Goal: Information Seeking & Learning: Learn about a topic

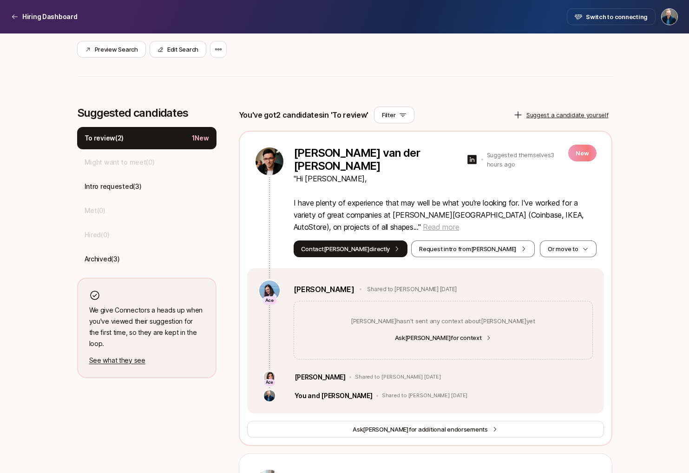
scroll to position [230, 0]
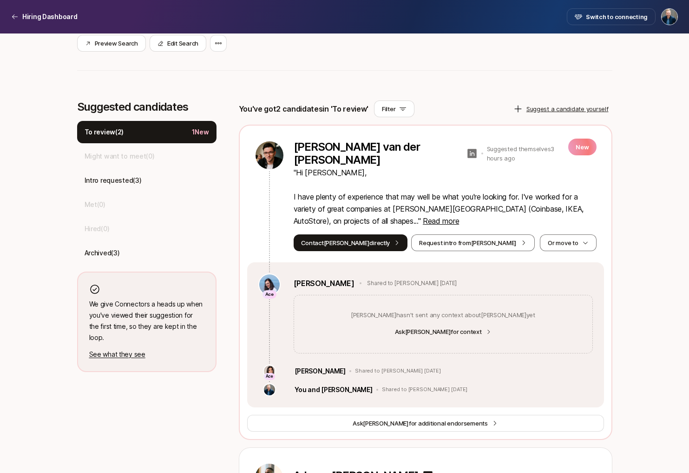
click at [468, 151] on icon at bounding box center [472, 153] width 9 height 9
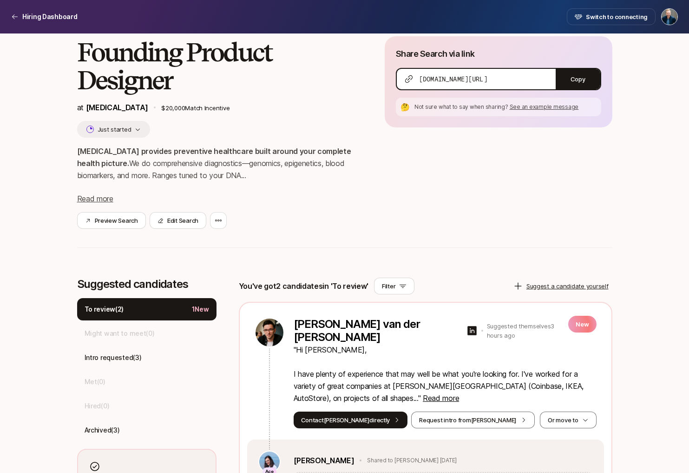
scroll to position [29, 0]
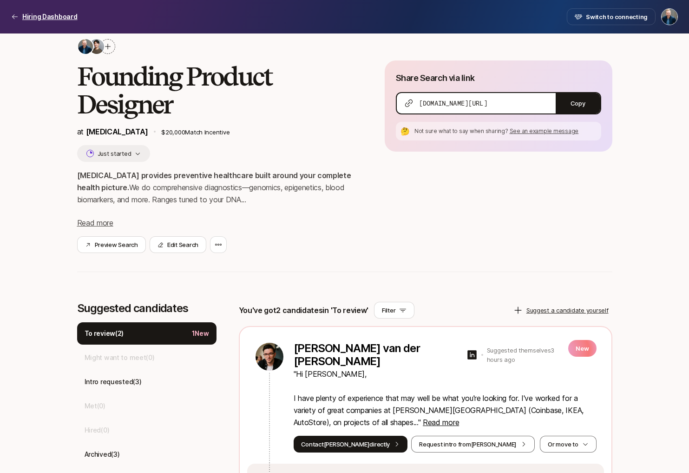
click at [64, 15] on p "Hiring Dashboard" at bounding box center [49, 16] width 55 height 11
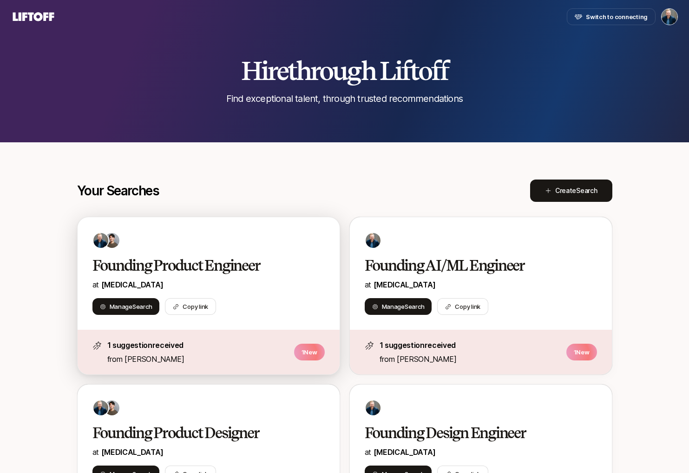
click at [197, 294] on div "Founding Product Engineer at [MEDICAL_DATA] Manage Search Copy link" at bounding box center [209, 273] width 262 height 112
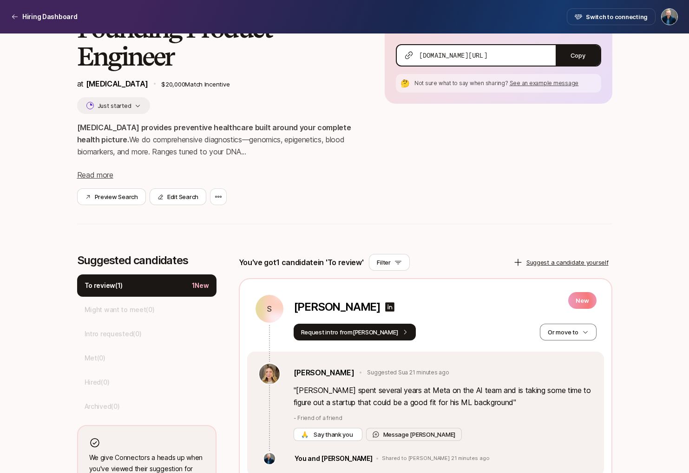
scroll to position [114, 0]
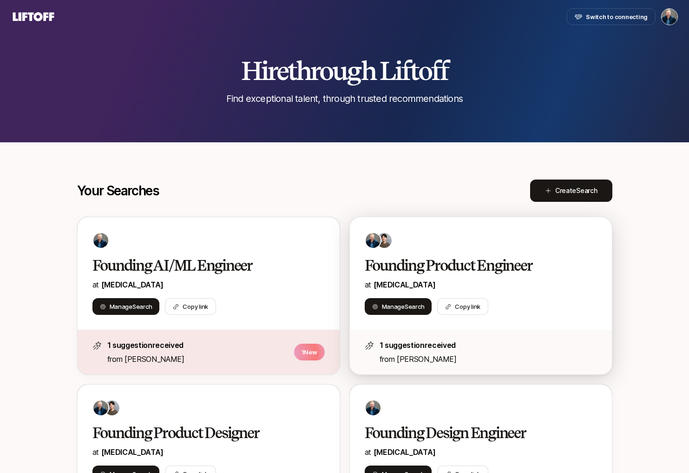
click at [425, 276] on div "Founding Product Engineer at [MEDICAL_DATA]" at bounding box center [481, 273] width 232 height 34
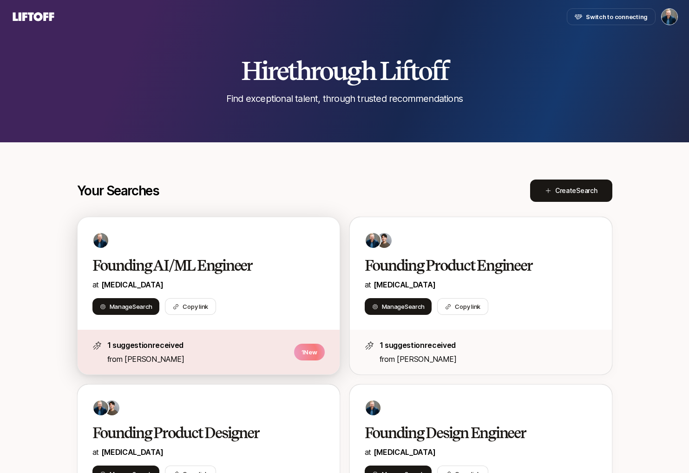
click at [246, 276] on div "Founding AI/ML Engineer at [MEDICAL_DATA]" at bounding box center [208, 273] width 232 height 34
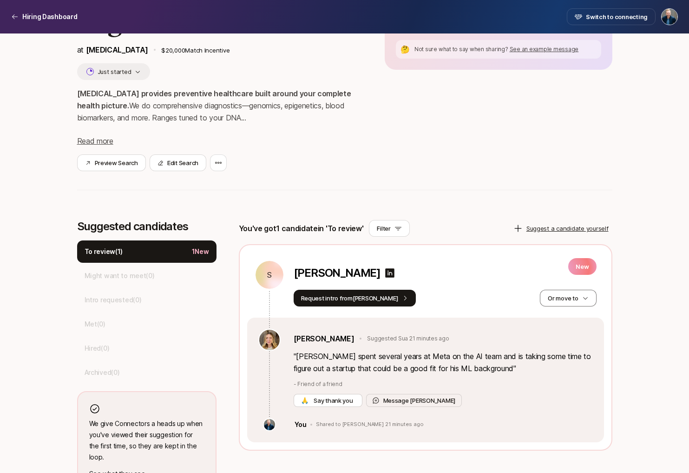
scroll to position [125, 0]
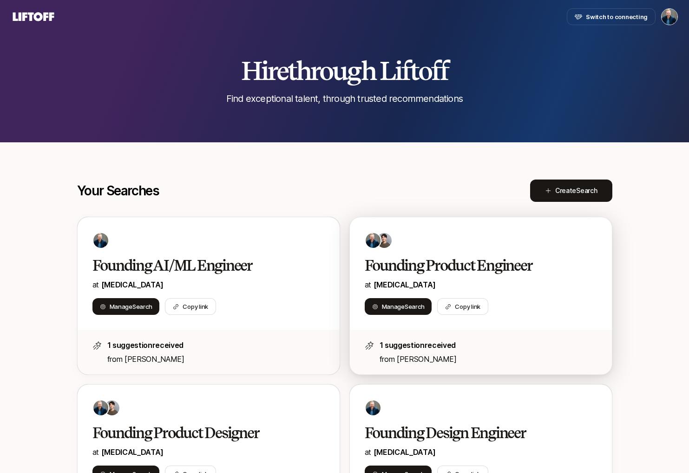
click at [484, 279] on p "at [MEDICAL_DATA]" at bounding box center [481, 284] width 232 height 12
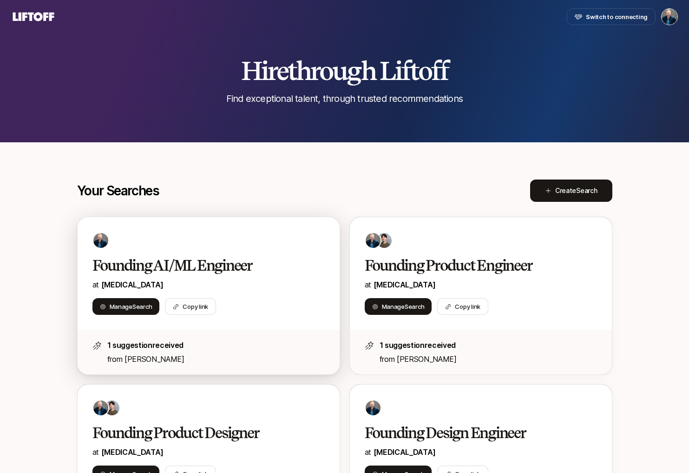
click at [251, 284] on p "at [MEDICAL_DATA]" at bounding box center [208, 284] width 232 height 12
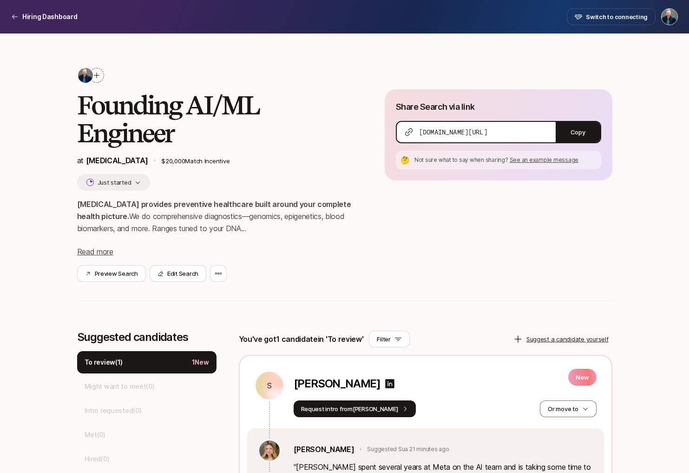
scroll to position [125, 0]
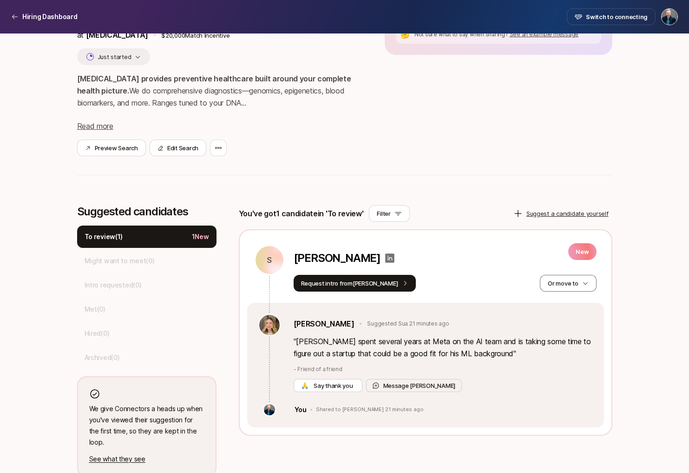
click at [385, 256] on icon at bounding box center [389, 257] width 9 height 9
